Goal: Task Accomplishment & Management: Use online tool/utility

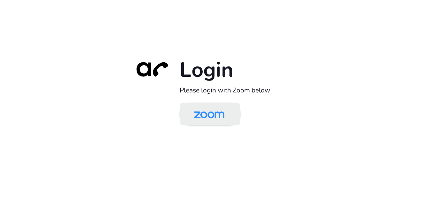
click at [213, 124] on img at bounding box center [209, 114] width 44 height 21
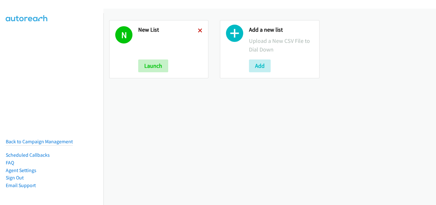
click at [198, 30] on icon at bounding box center [200, 31] width 4 height 4
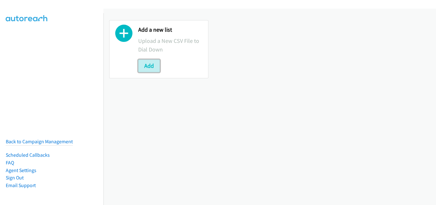
click at [156, 65] on button "Add" at bounding box center [149, 65] width 22 height 13
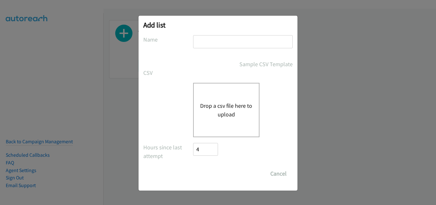
click at [233, 105] on button "Drop a csv file here to upload" at bounding box center [226, 109] width 52 height 17
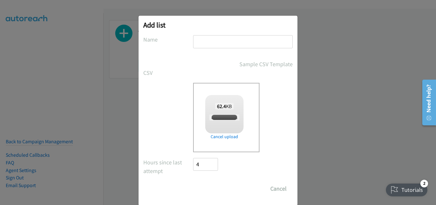
checkbox input "true"
click at [226, 42] on input "text" at bounding box center [243, 41] width 100 height 13
type input "New List"
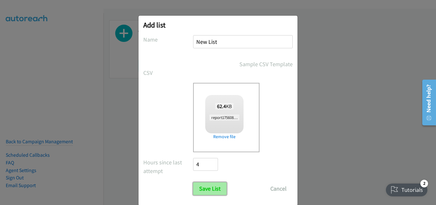
click at [210, 190] on input "Save List" at bounding box center [210, 188] width 34 height 13
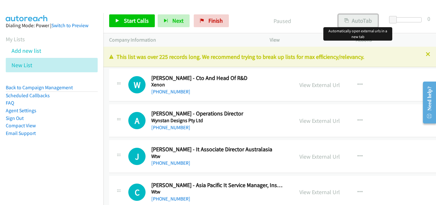
click at [349, 23] on button "AutoTab" at bounding box center [358, 20] width 40 height 13
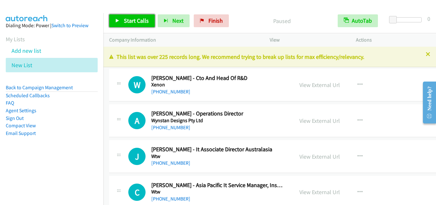
click at [129, 23] on span "Start Calls" at bounding box center [136, 20] width 25 height 7
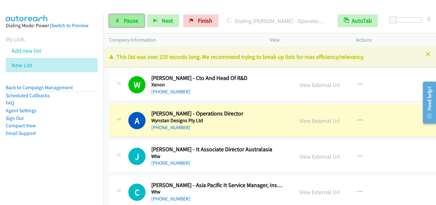
click at [137, 21] on span "Pause" at bounding box center [131, 20] width 14 height 7
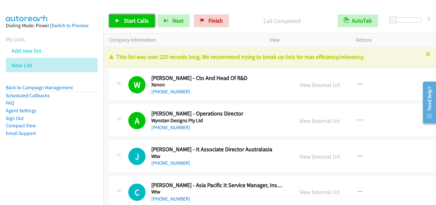
click at [142, 18] on span "Start Calls" at bounding box center [136, 20] width 25 height 7
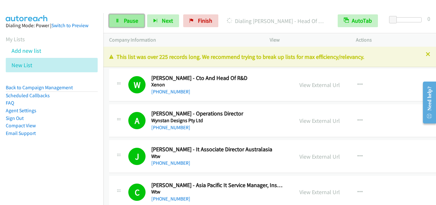
click at [135, 23] on span "Pause" at bounding box center [131, 20] width 14 height 7
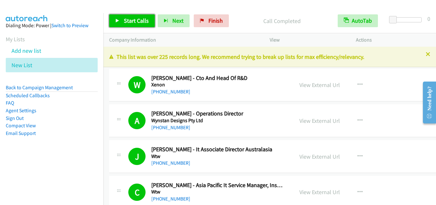
click at [142, 22] on span "Start Calls" at bounding box center [136, 20] width 25 height 7
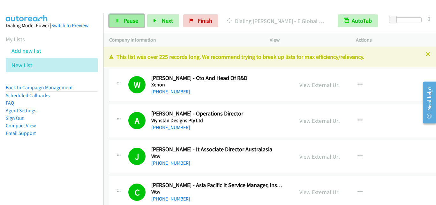
click at [133, 18] on span "Pause" at bounding box center [131, 20] width 14 height 7
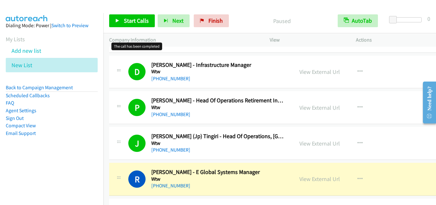
scroll to position [223, 0]
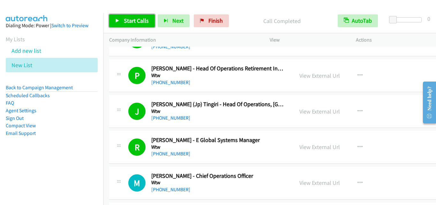
click at [142, 18] on span "Start Calls" at bounding box center [136, 20] width 25 height 7
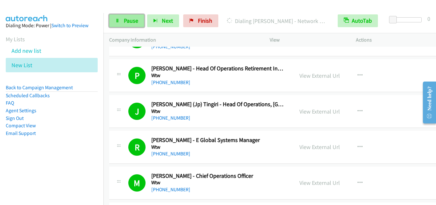
click at [128, 25] on link "Pause" at bounding box center [126, 20] width 35 height 13
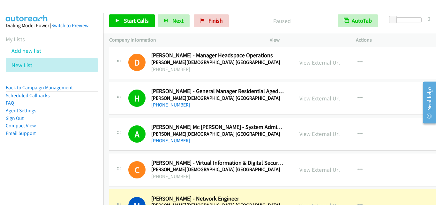
scroll to position [511, 0]
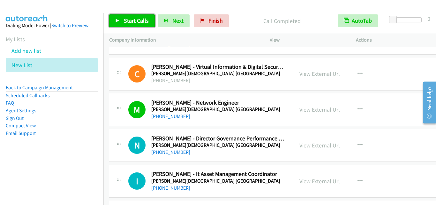
click at [144, 23] on span "Start Calls" at bounding box center [136, 20] width 25 height 7
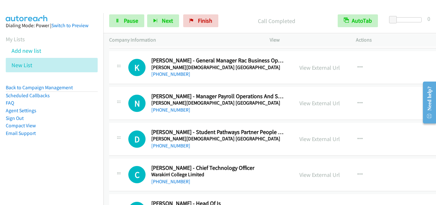
scroll to position [670, 0]
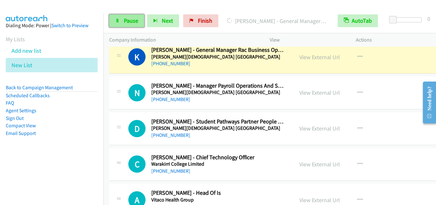
click at [126, 23] on span "Pause" at bounding box center [131, 20] width 14 height 7
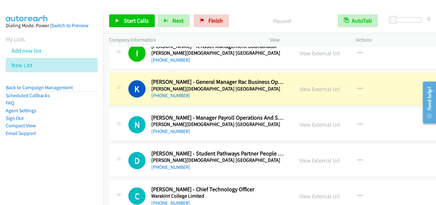
scroll to position [607, 0]
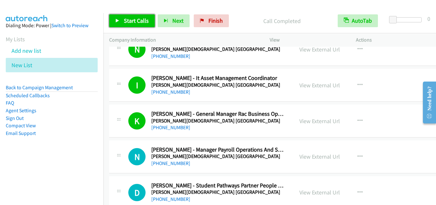
click at [120, 22] on link "Start Calls" at bounding box center [132, 20] width 46 height 13
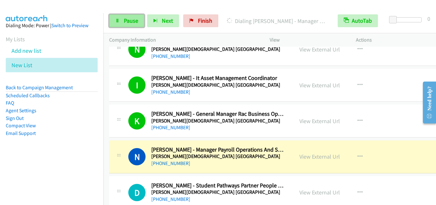
click at [138, 25] on link "Pause" at bounding box center [126, 20] width 35 height 13
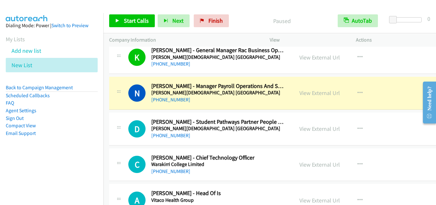
scroll to position [670, 0]
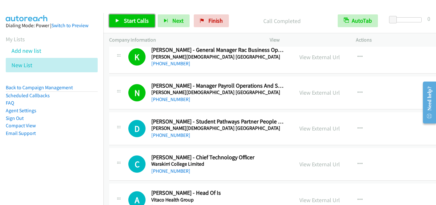
click at [125, 21] on span "Start Calls" at bounding box center [136, 20] width 25 height 7
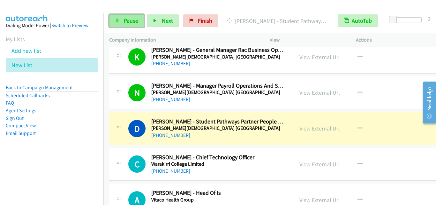
click at [138, 26] on link "Pause" at bounding box center [126, 20] width 35 height 13
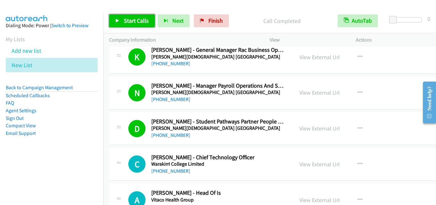
click at [132, 21] on span "Start Calls" at bounding box center [136, 20] width 25 height 7
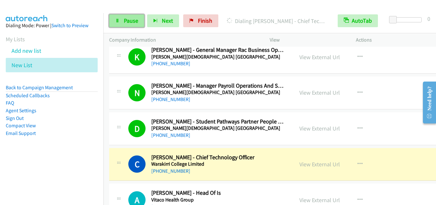
click at [136, 23] on span "Pause" at bounding box center [131, 20] width 14 height 7
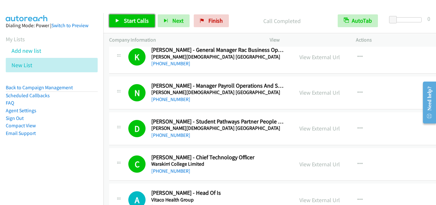
click at [141, 19] on span "Start Calls" at bounding box center [136, 20] width 25 height 7
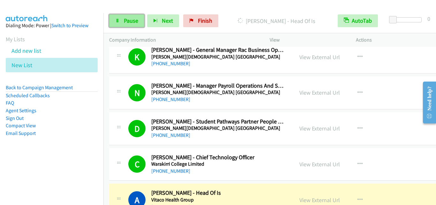
click at [132, 19] on span "Pause" at bounding box center [131, 20] width 14 height 7
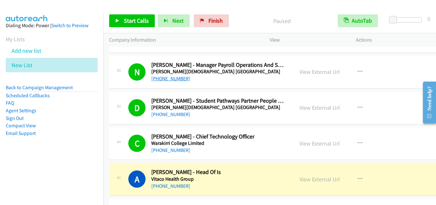
scroll to position [702, 0]
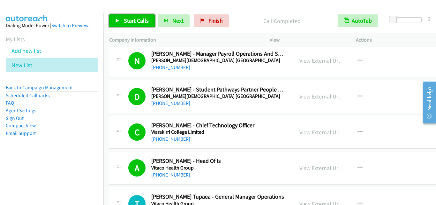
click at [141, 18] on span "Start Calls" at bounding box center [136, 20] width 25 height 7
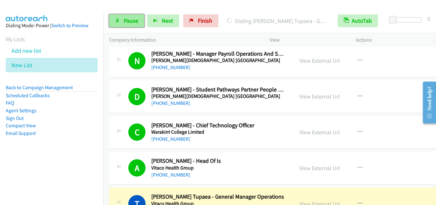
click at [132, 21] on span "Pause" at bounding box center [131, 20] width 14 height 7
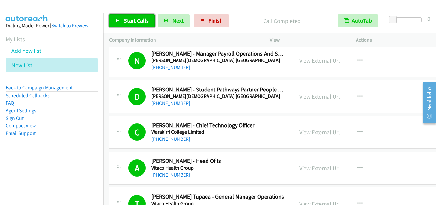
click at [145, 21] on span "Start Calls" at bounding box center [136, 20] width 25 height 7
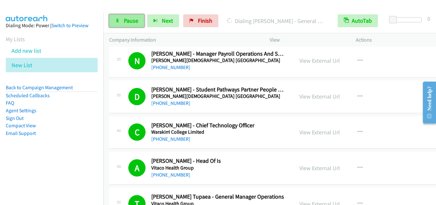
click at [109, 20] on link "Pause" at bounding box center [126, 20] width 35 height 13
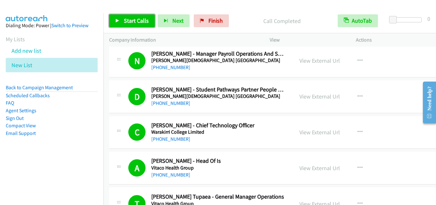
click at [135, 17] on span "Start Calls" at bounding box center [136, 20] width 25 height 7
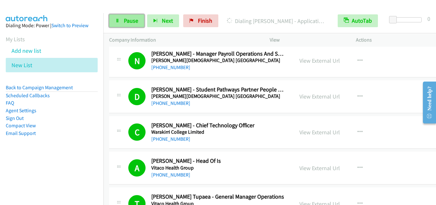
click at [130, 23] on span "Pause" at bounding box center [131, 20] width 14 height 7
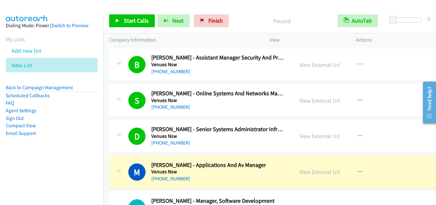
scroll to position [1022, 0]
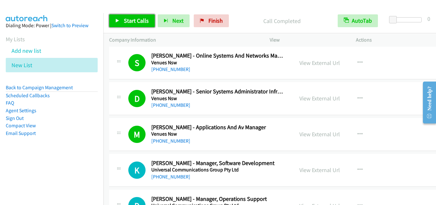
click at [146, 20] on span "Start Calls" at bounding box center [136, 20] width 25 height 7
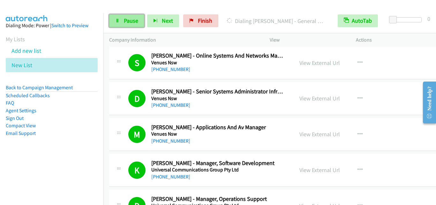
click at [131, 19] on span "Pause" at bounding box center [131, 20] width 14 height 7
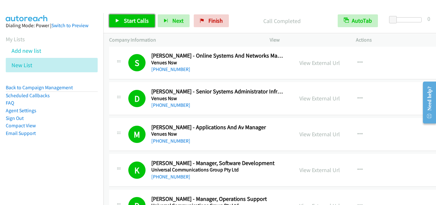
drag, startPoint x: 132, startPoint y: 26, endPoint x: 147, endPoint y: 21, distance: 15.9
click at [133, 26] on link "Start Calls" at bounding box center [132, 20] width 46 height 13
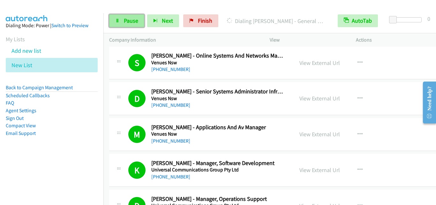
click at [127, 18] on span "Pause" at bounding box center [131, 20] width 14 height 7
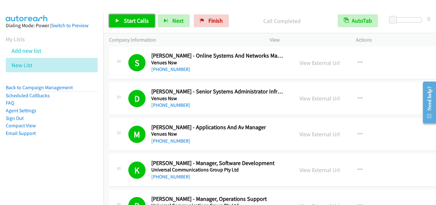
click at [133, 22] on span "Start Calls" at bounding box center [136, 20] width 25 height 7
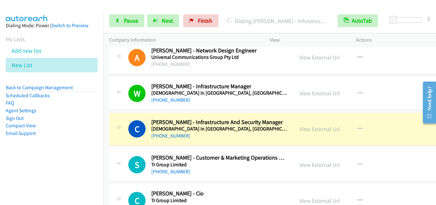
scroll to position [1277, 0]
click at [131, 17] on span "Pause" at bounding box center [131, 20] width 14 height 7
